Goal: Find specific page/section: Find specific page/section

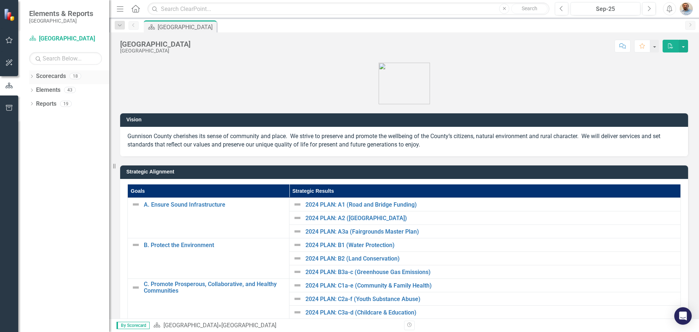
click at [32, 78] on icon "Dropdown" at bounding box center [31, 77] width 5 height 4
click at [36, 90] on icon "Dropdown" at bounding box center [35, 89] width 5 height 4
click at [43, 105] on icon "Dropdown" at bounding box center [42, 103] width 5 height 4
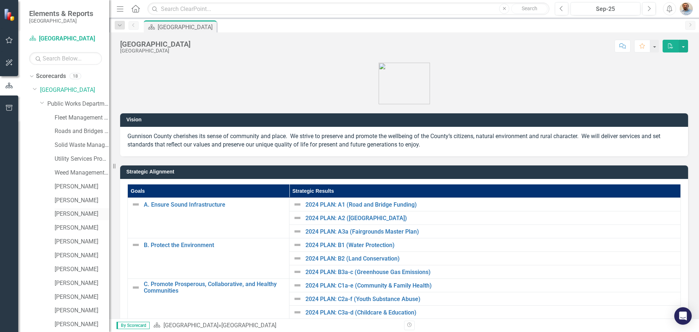
scroll to position [28, 0]
click at [70, 284] on link "[PERSON_NAME]" at bounding box center [82, 282] width 55 height 8
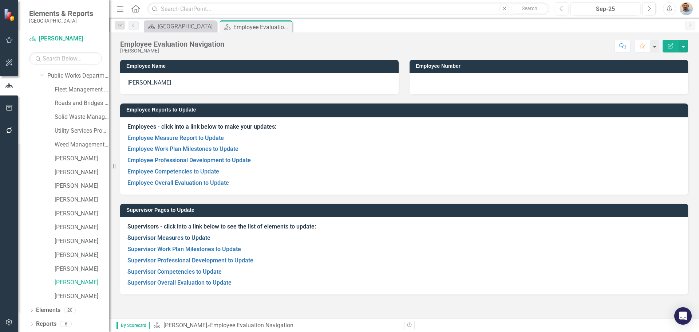
click at [184, 238] on link "Supervisor Measures to Update" at bounding box center [168, 237] width 83 height 7
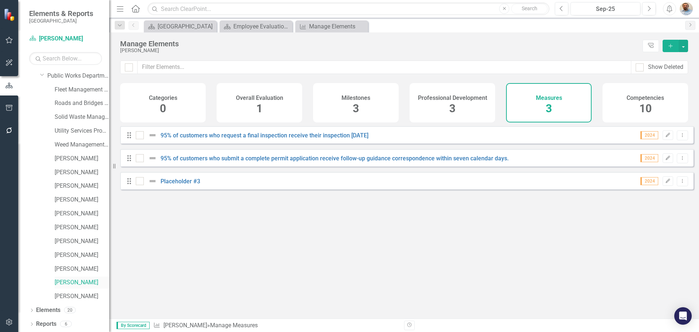
click at [72, 283] on link "[PERSON_NAME]" at bounding box center [82, 282] width 55 height 8
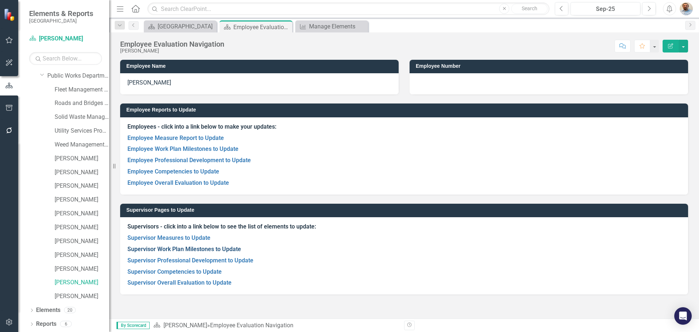
click at [188, 251] on link "Supervisor Work Plan Milestones to Update" at bounding box center [184, 249] width 114 height 7
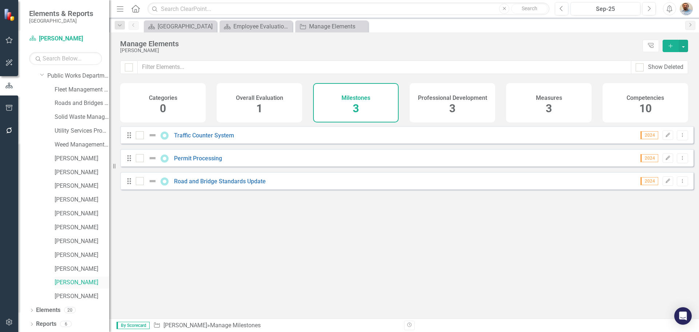
click at [67, 281] on link "[PERSON_NAME]" at bounding box center [82, 282] width 55 height 8
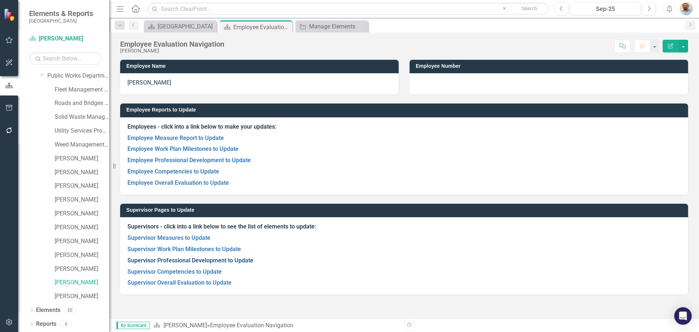
click at [170, 262] on link "Supervisor Professional Development to Update" at bounding box center [190, 260] width 126 height 7
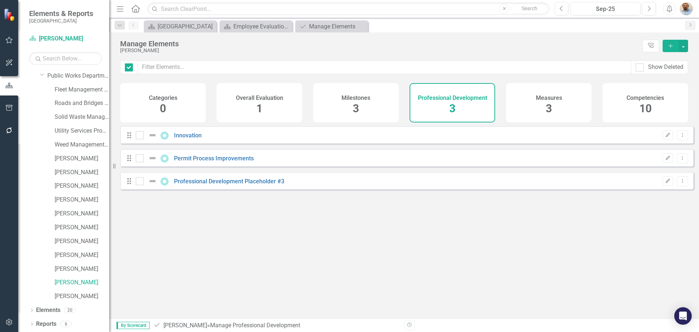
checkbox input "false"
click at [73, 283] on link "[PERSON_NAME]" at bounding box center [82, 282] width 55 height 8
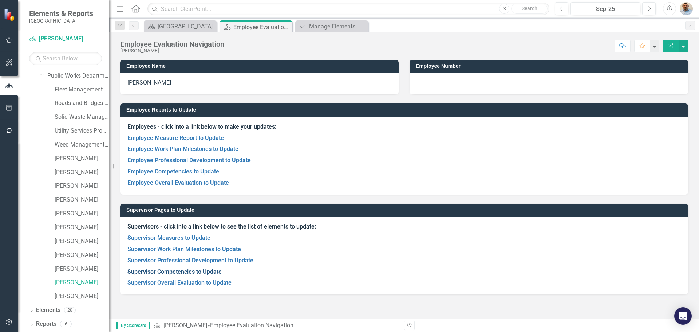
click at [183, 271] on link "Supervisor Competencies to Update" at bounding box center [174, 271] width 94 height 7
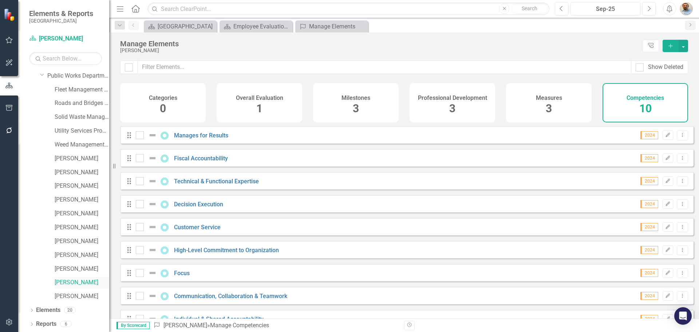
click at [72, 280] on link "[PERSON_NAME]" at bounding box center [82, 282] width 55 height 8
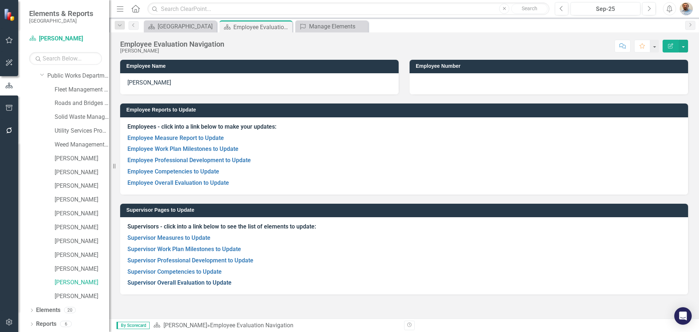
click at [177, 280] on link "Supervisor Overall Evaluation to Update" at bounding box center [179, 282] width 104 height 7
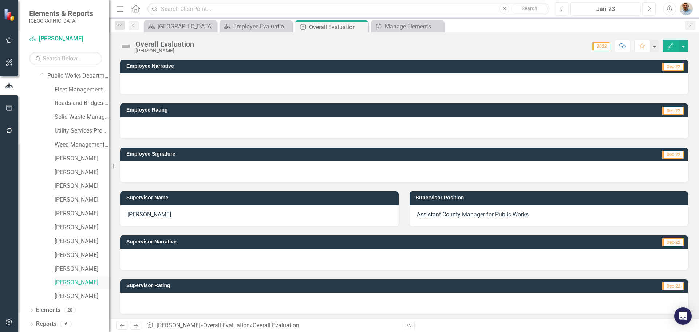
click at [72, 283] on link "[PERSON_NAME]" at bounding box center [82, 282] width 55 height 8
